Goal: Transaction & Acquisition: Book appointment/travel/reservation

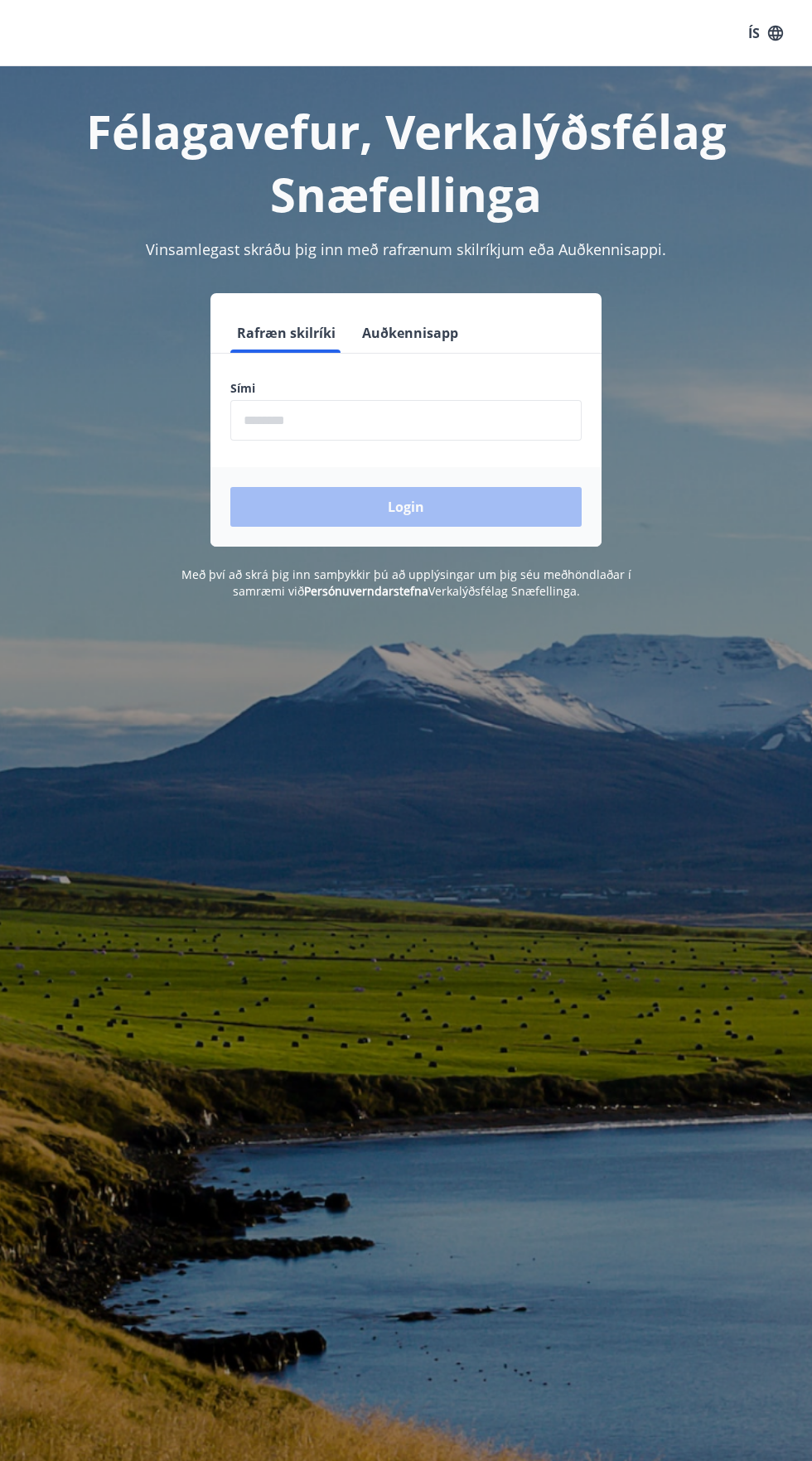
click at [470, 414] on input "phone" at bounding box center [406, 420] width 351 height 41
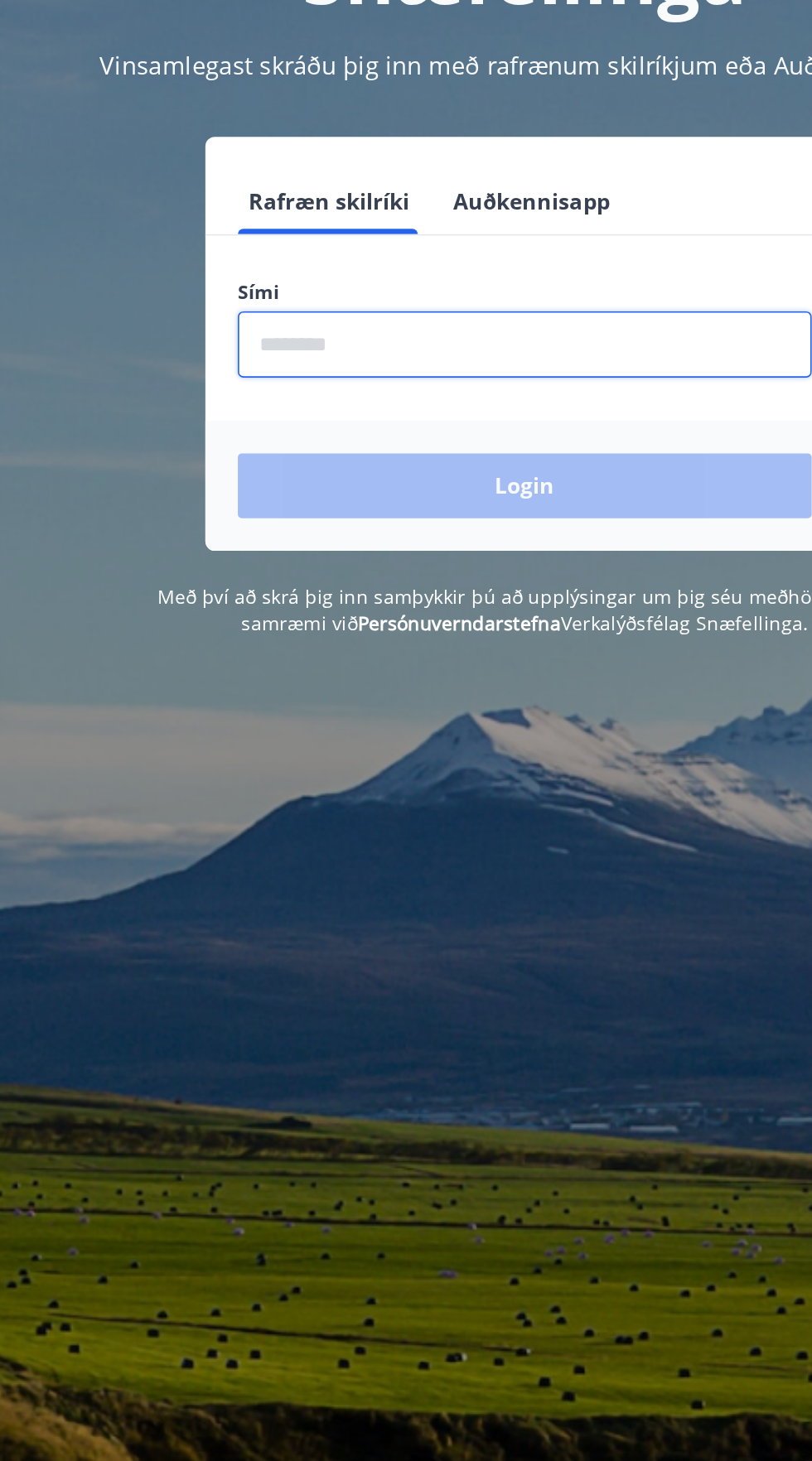
type input "********"
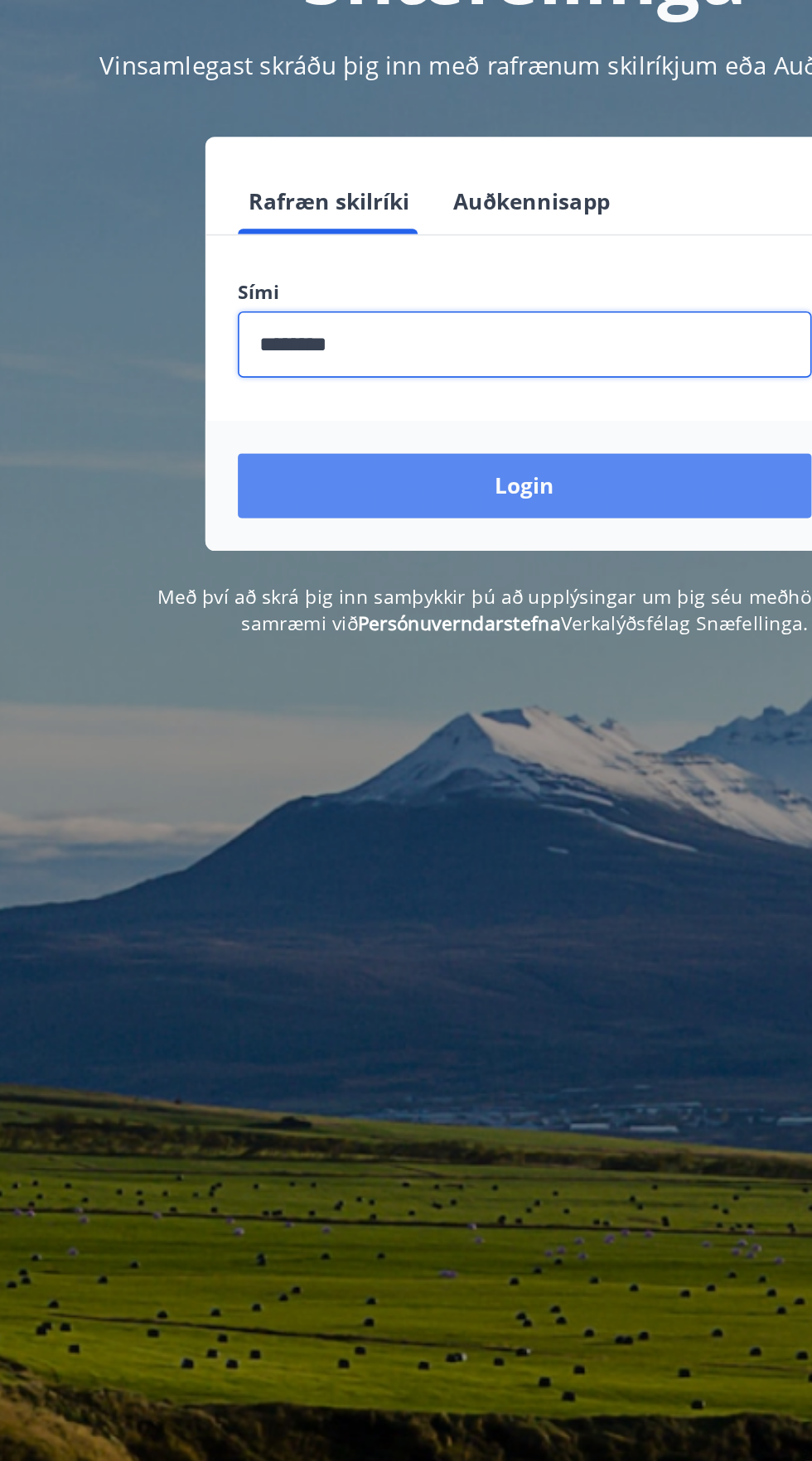
click at [540, 519] on button "Login" at bounding box center [406, 507] width 351 height 40
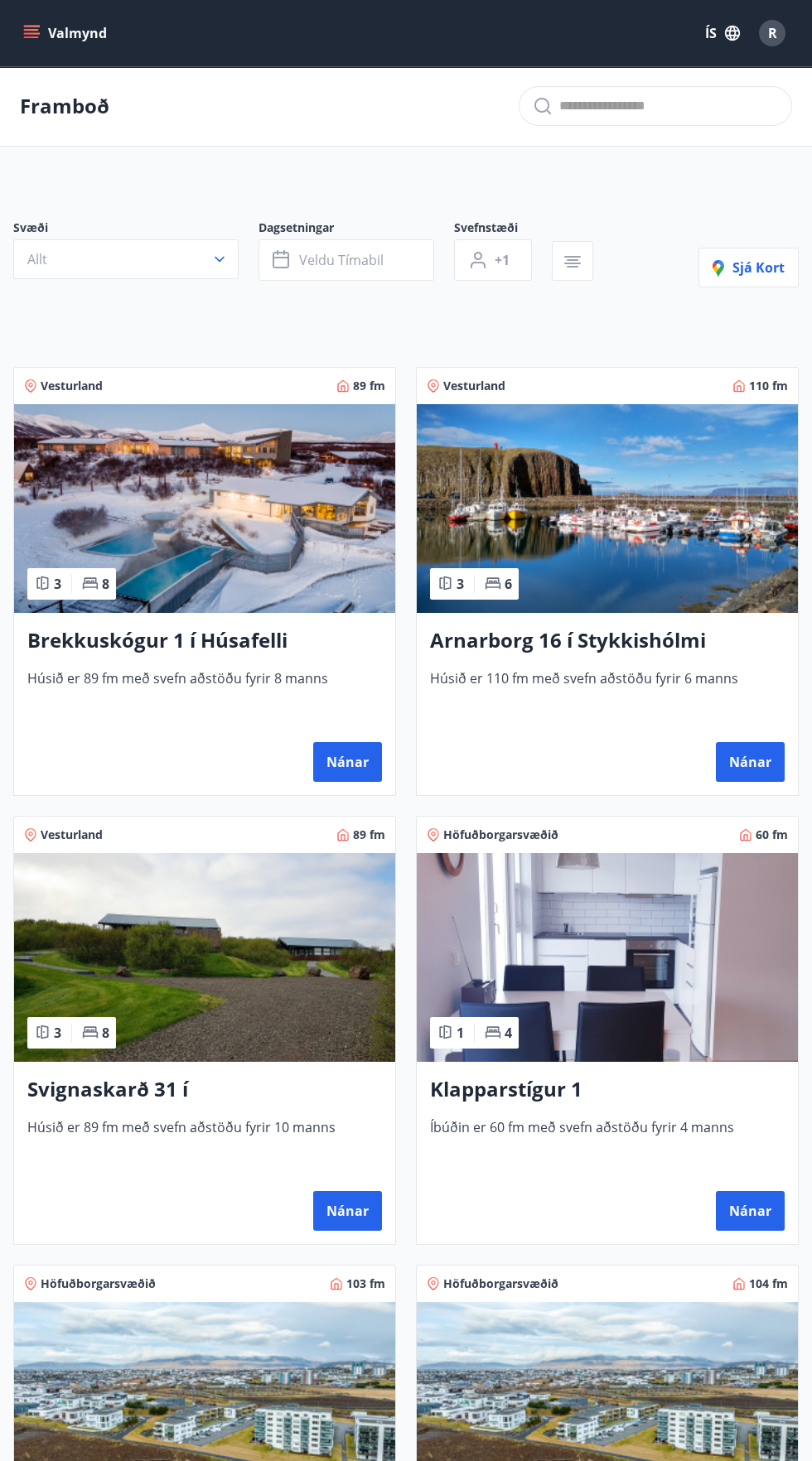
click at [723, 31] on icon "button" at bounding box center [732, 32] width 18 height 18
